Goal: Task Accomplishment & Management: Manage account settings

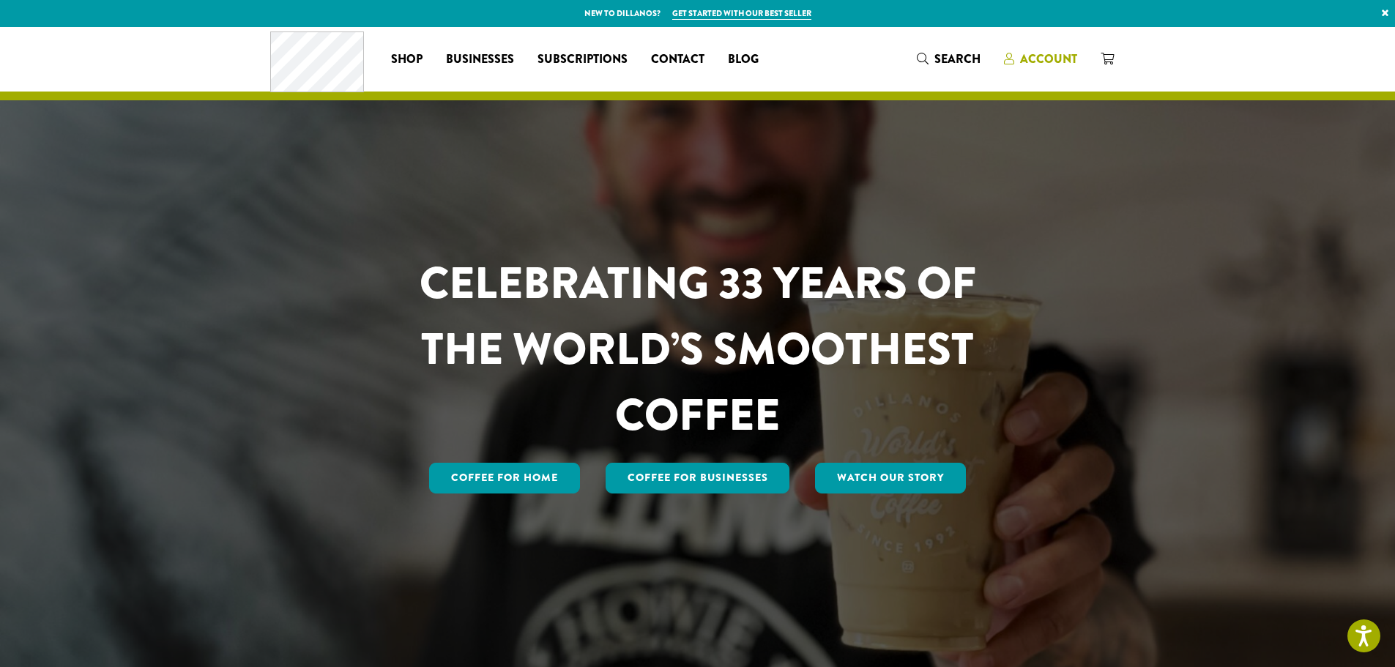
click at [1057, 64] on span "Account" at bounding box center [1048, 59] width 57 height 17
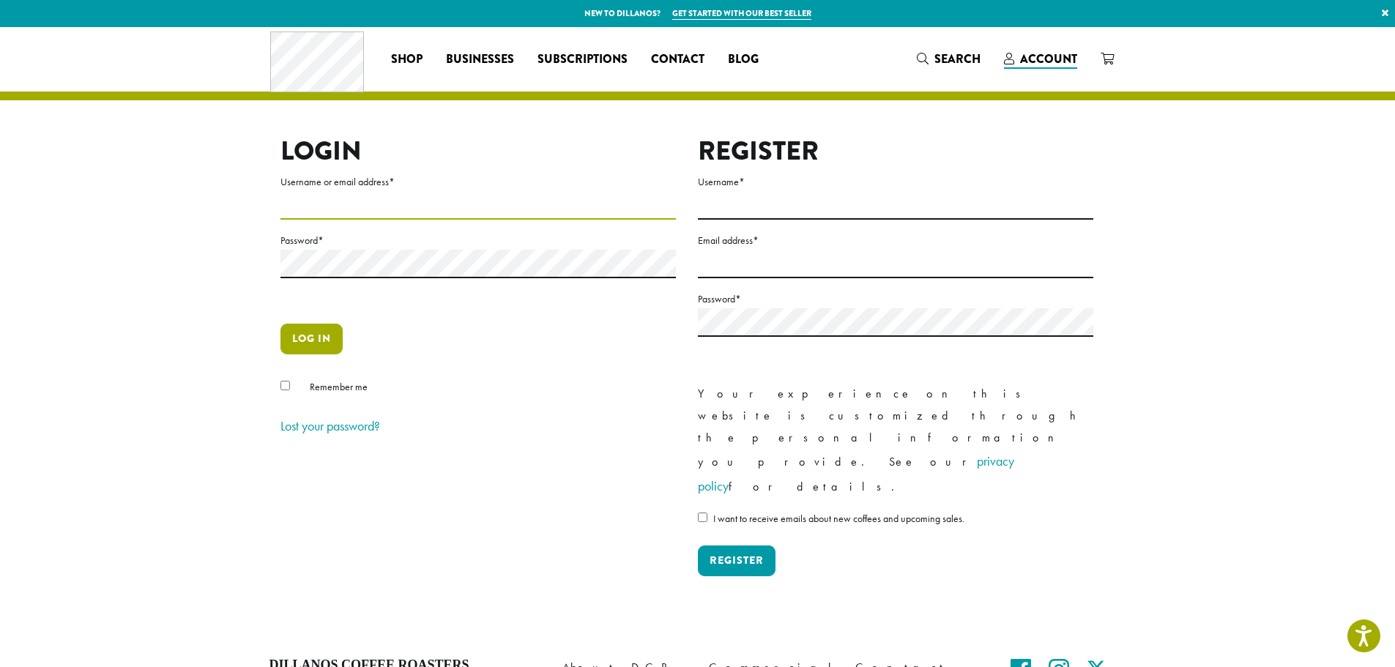
type input "**********"
click at [303, 333] on button "Log in" at bounding box center [311, 339] width 62 height 31
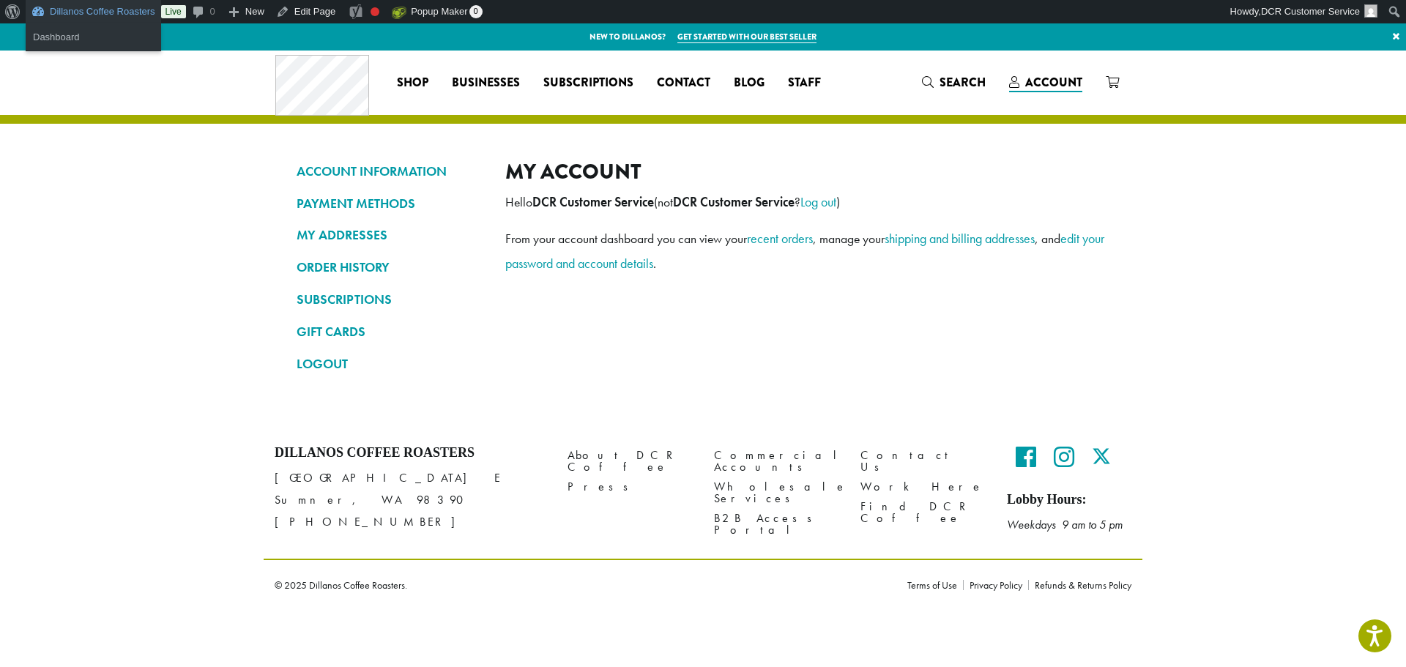
click at [89, 17] on link "Dillanos Coffee Roasters" at bounding box center [93, 11] width 135 height 23
